Goal: Transaction & Acquisition: Purchase product/service

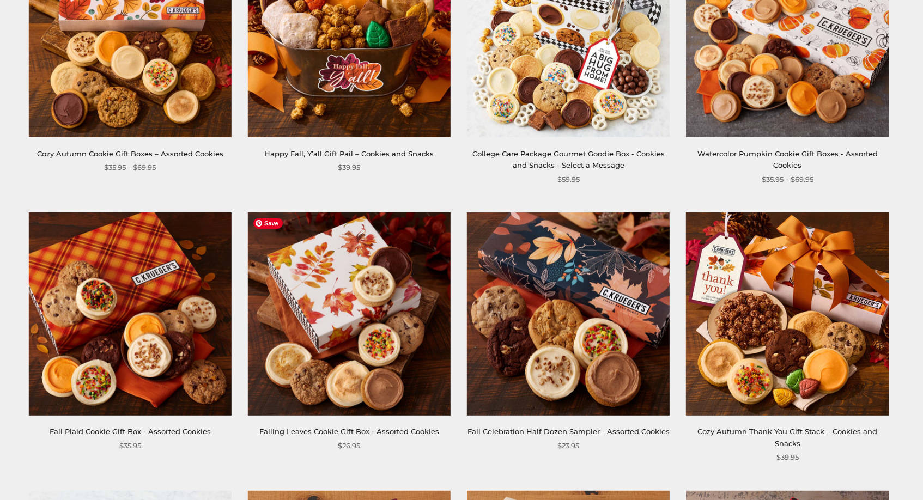
scroll to position [265, 0]
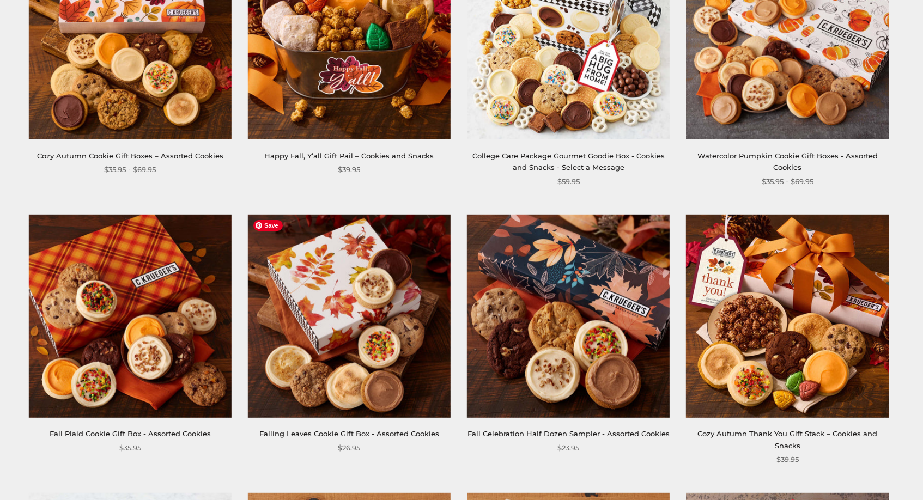
click at [344, 298] on img at bounding box center [349, 316] width 203 height 203
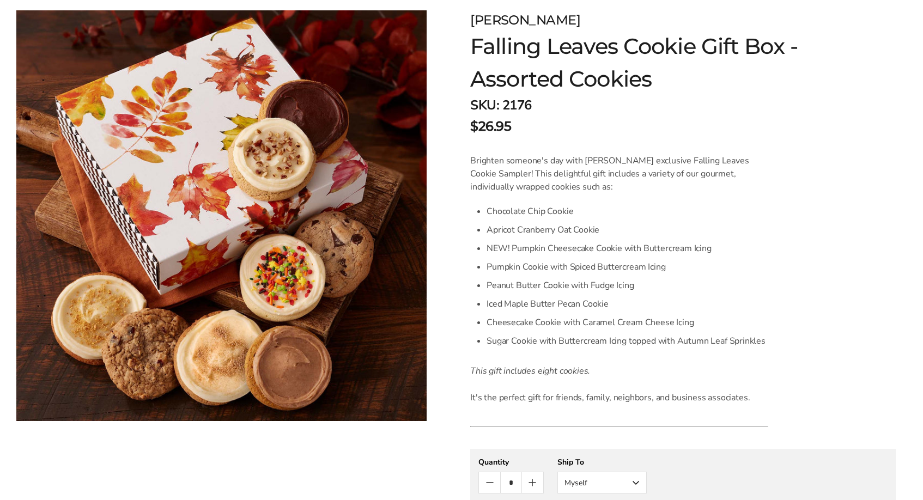
scroll to position [176, 0]
